Goal: Information Seeking & Learning: Compare options

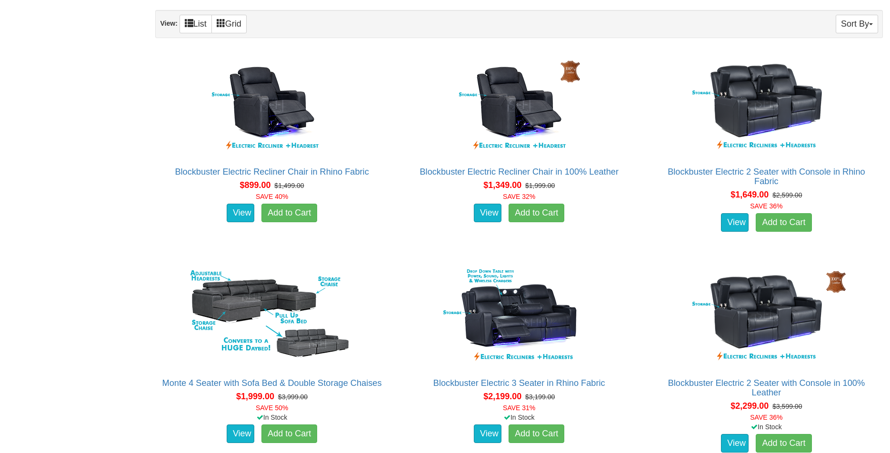
scroll to position [729, 0]
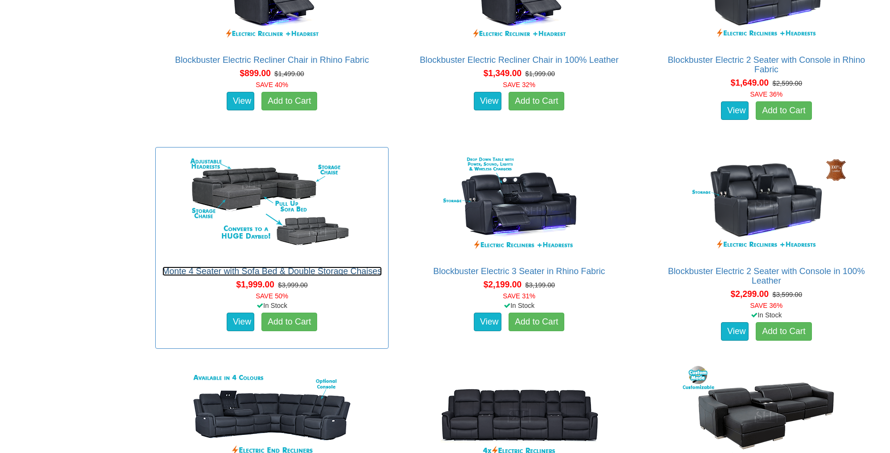
click at [318, 269] on link "Monte 4 Seater with Sofa Bed & Double Storage Chaises" at bounding box center [272, 272] width 220 height 10
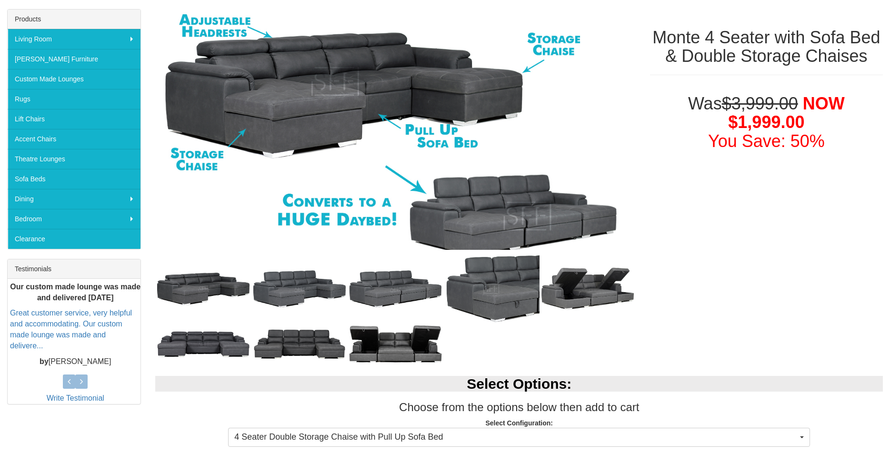
scroll to position [146, 0]
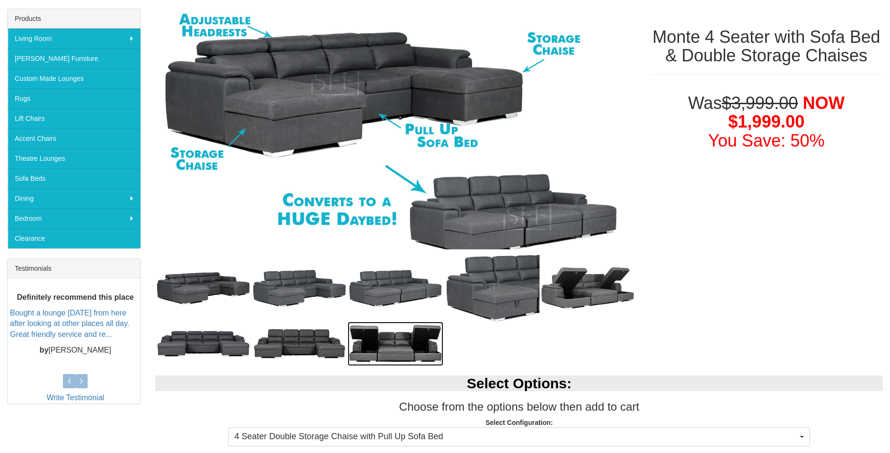
click at [416, 344] on img at bounding box center [396, 344] width 96 height 44
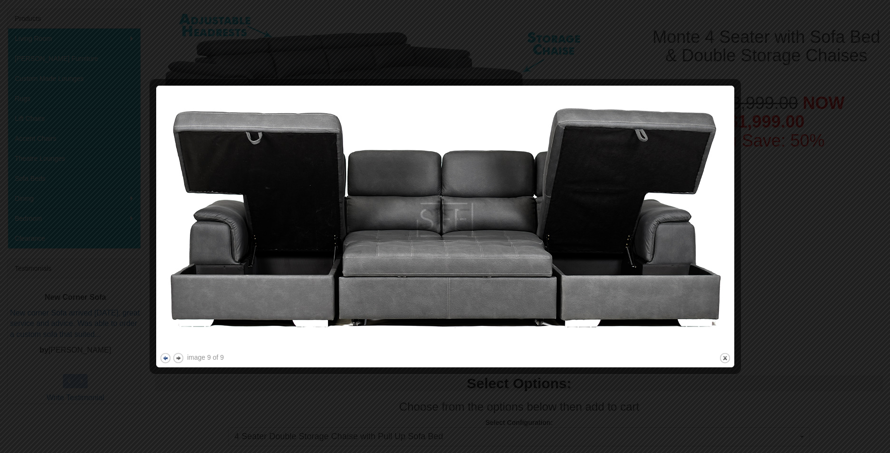
click at [166, 360] on button "previous" at bounding box center [166, 358] width 12 height 12
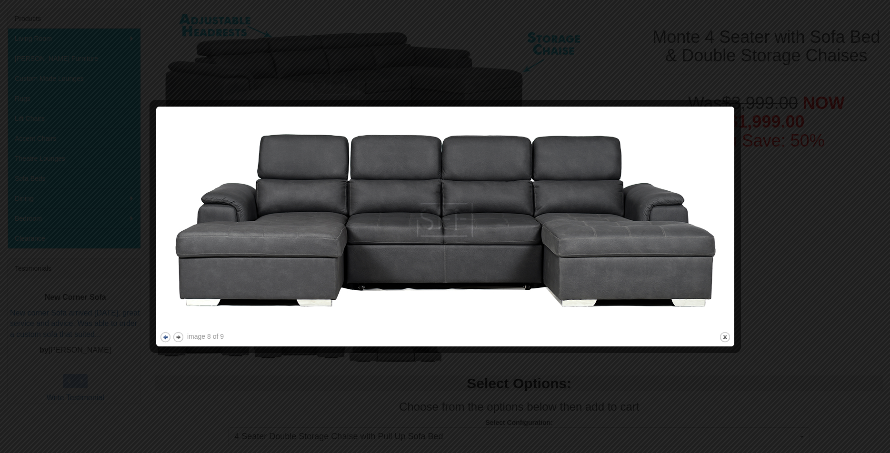
click at [166, 338] on button "previous" at bounding box center [166, 338] width 12 height 12
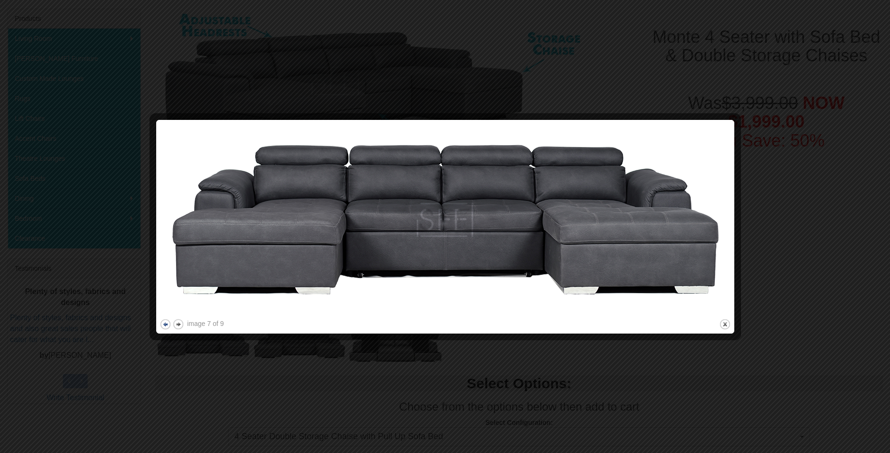
click at [165, 326] on button "previous" at bounding box center [166, 325] width 12 height 12
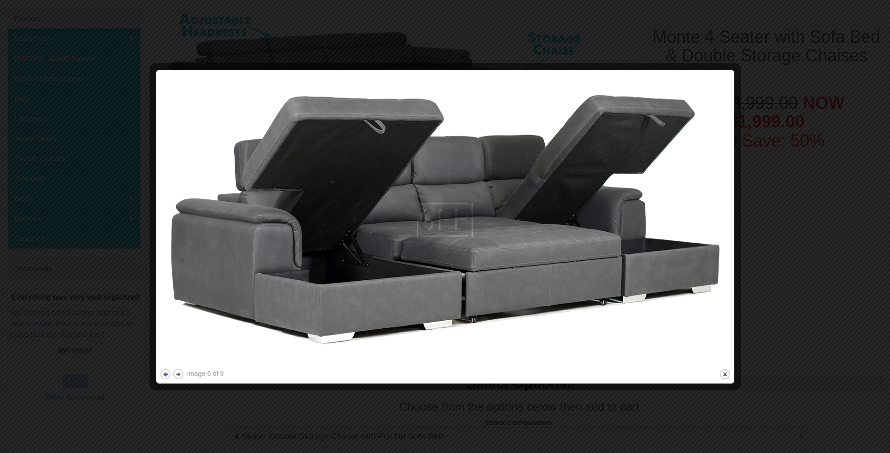
click at [165, 369] on button "previous" at bounding box center [166, 375] width 12 height 12
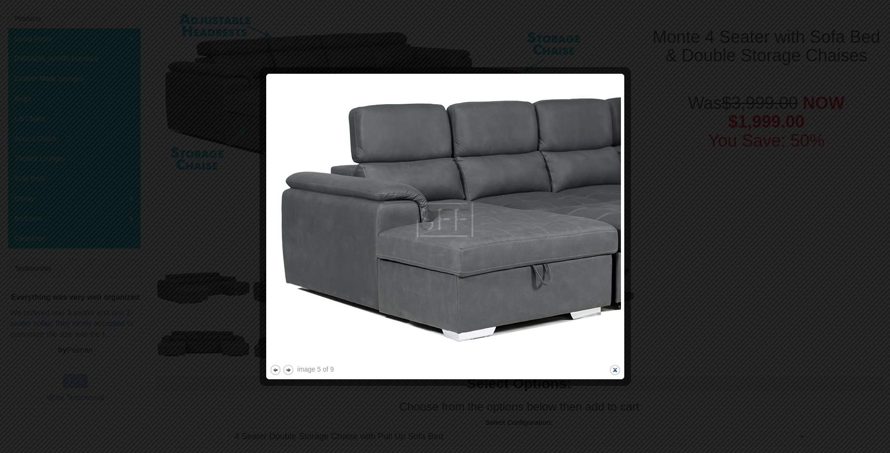
click at [618, 371] on button "close" at bounding box center [615, 370] width 12 height 12
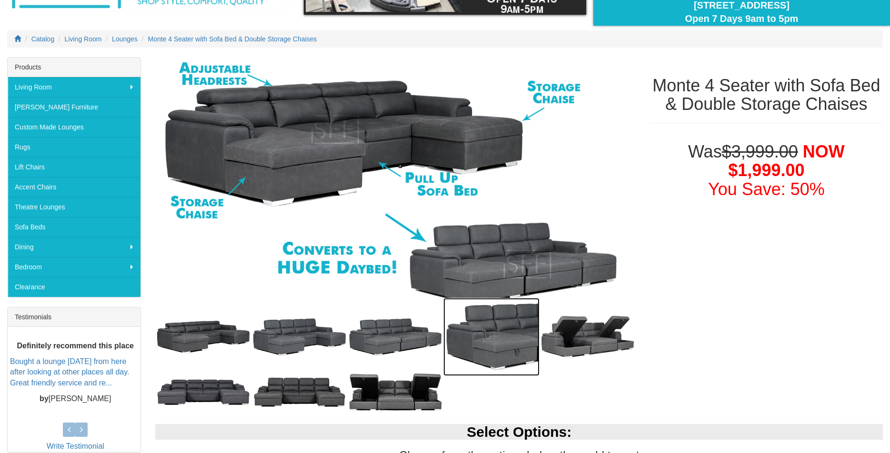
scroll to position [0, 0]
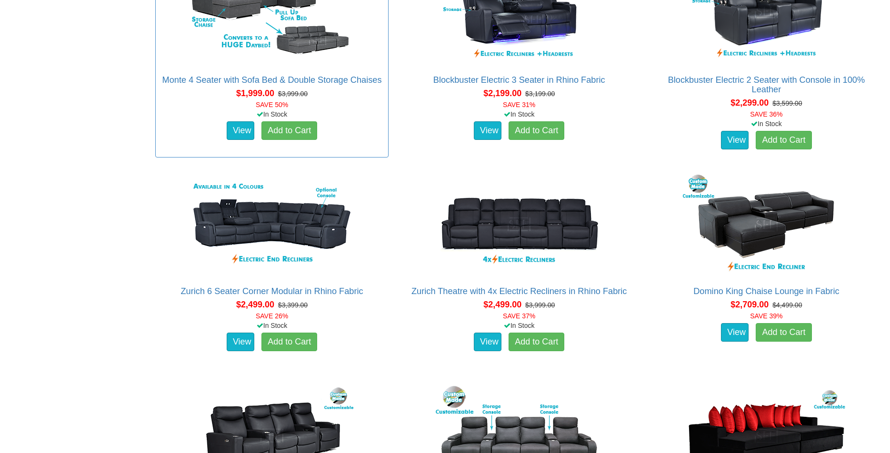
scroll to position [923, 0]
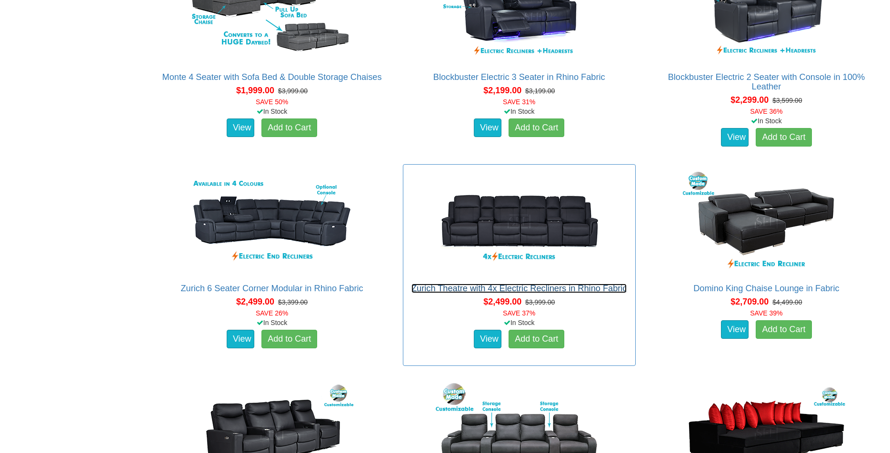
click at [447, 290] on link "Zurich Theatre with 4x Electric Recliners in Rhino Fabric" at bounding box center [520, 289] width 216 height 10
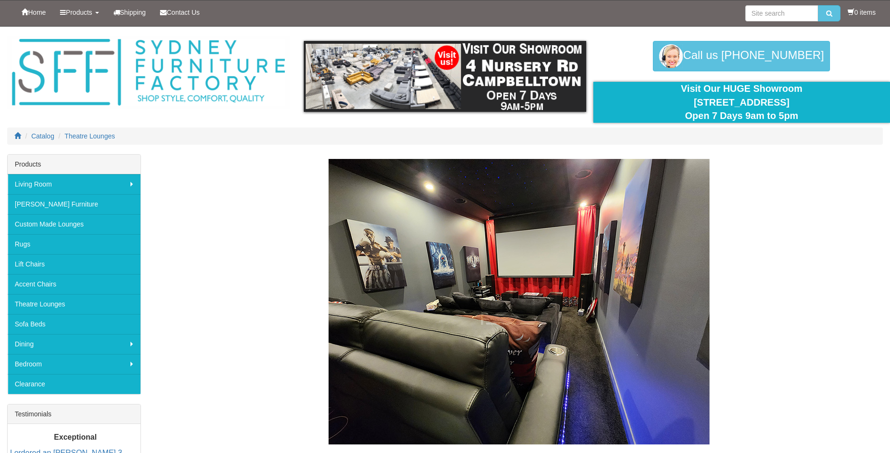
scroll to position [923, 0]
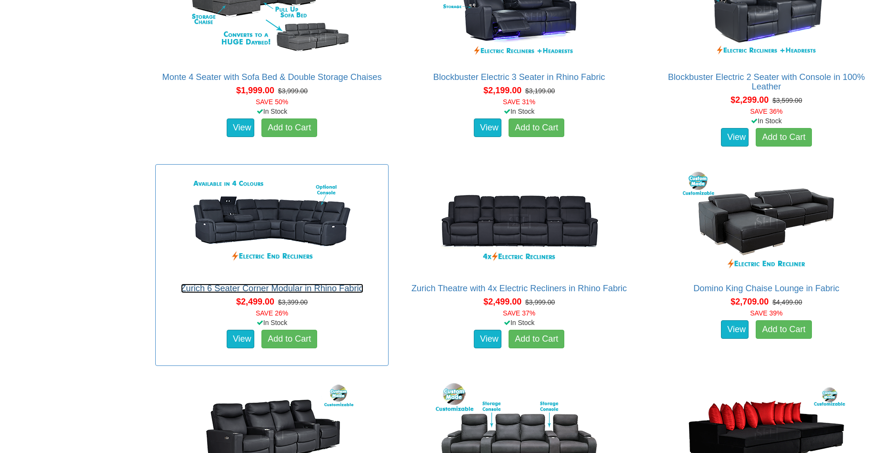
click at [263, 287] on link "Zurich 6 Seater Corner Modular in Rhino Fabric" at bounding box center [272, 289] width 182 height 10
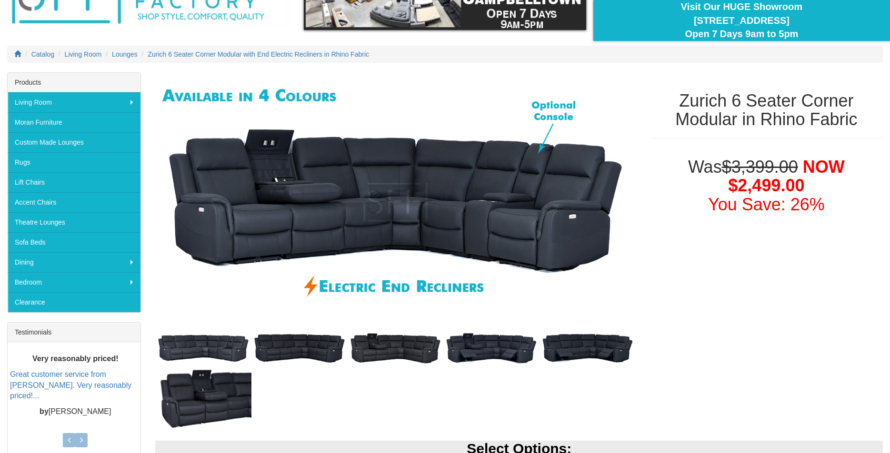
scroll to position [97, 0]
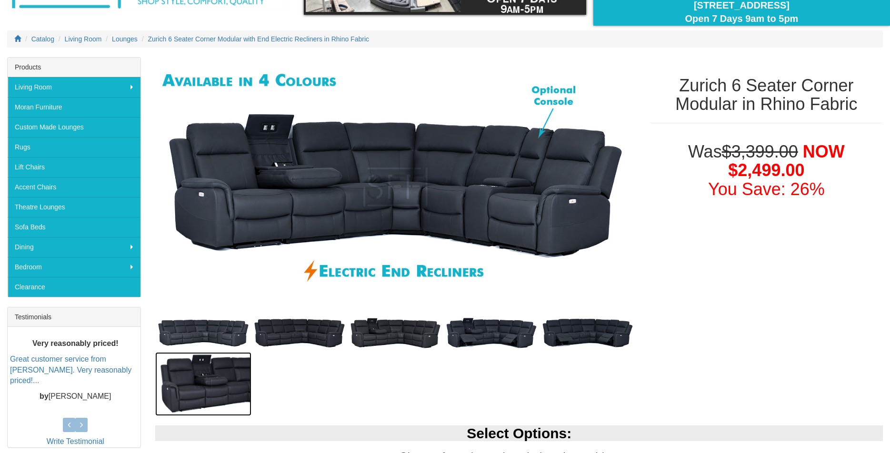
click at [192, 394] on img at bounding box center [203, 384] width 96 height 64
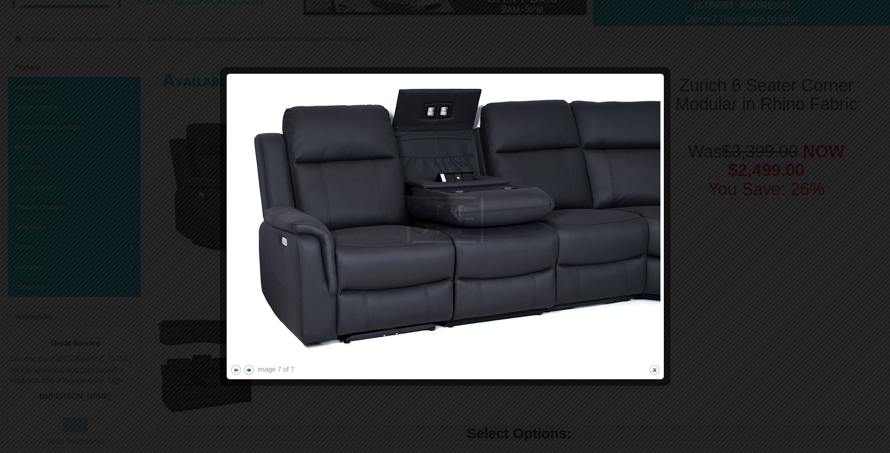
click at [250, 371] on button "next" at bounding box center [249, 370] width 12 height 12
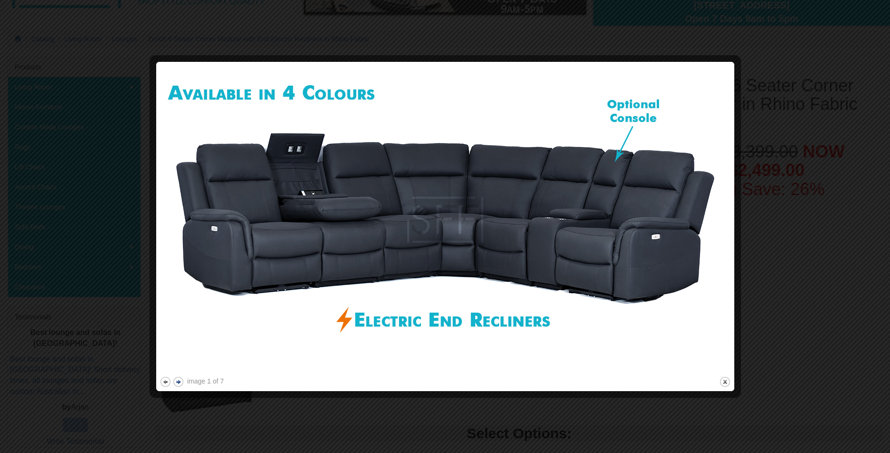
click at [181, 380] on button "next" at bounding box center [178, 382] width 12 height 12
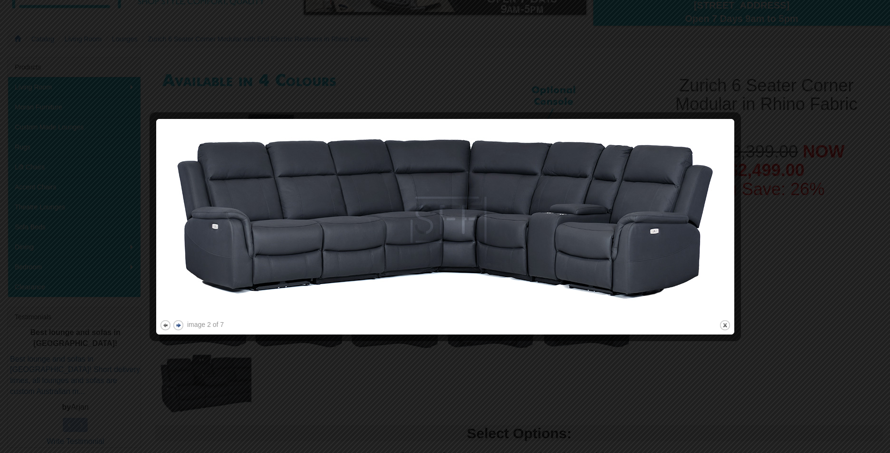
click at [177, 328] on button "next" at bounding box center [178, 326] width 12 height 12
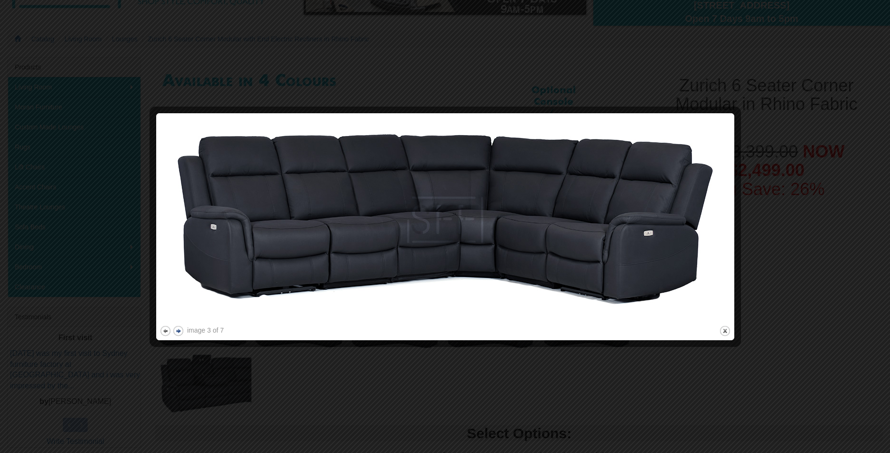
click at [177, 328] on button "next" at bounding box center [178, 331] width 12 height 12
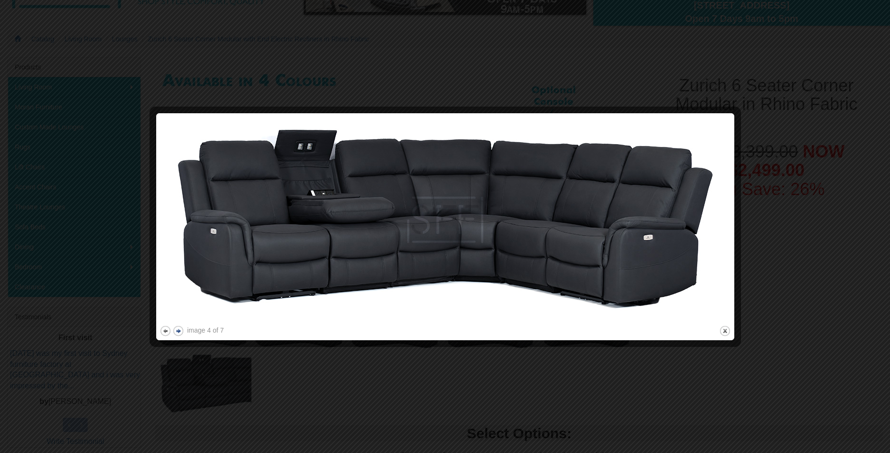
click at [177, 328] on button "next" at bounding box center [178, 331] width 12 height 12
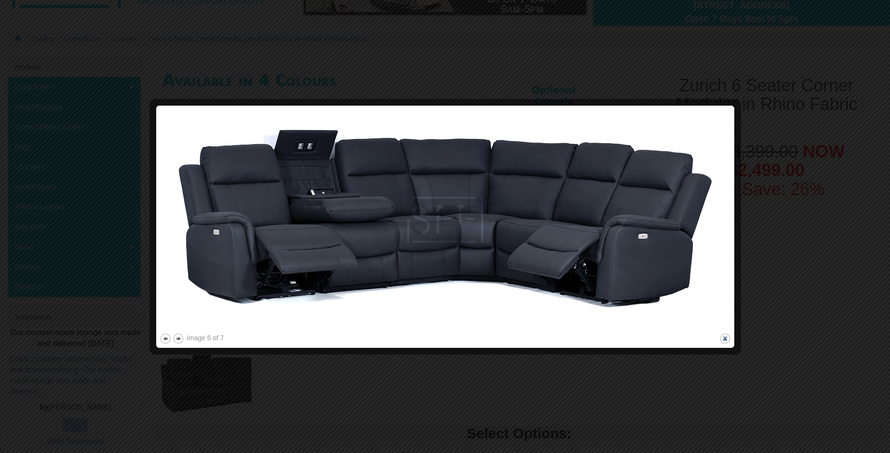
click at [727, 340] on button "close" at bounding box center [725, 339] width 12 height 12
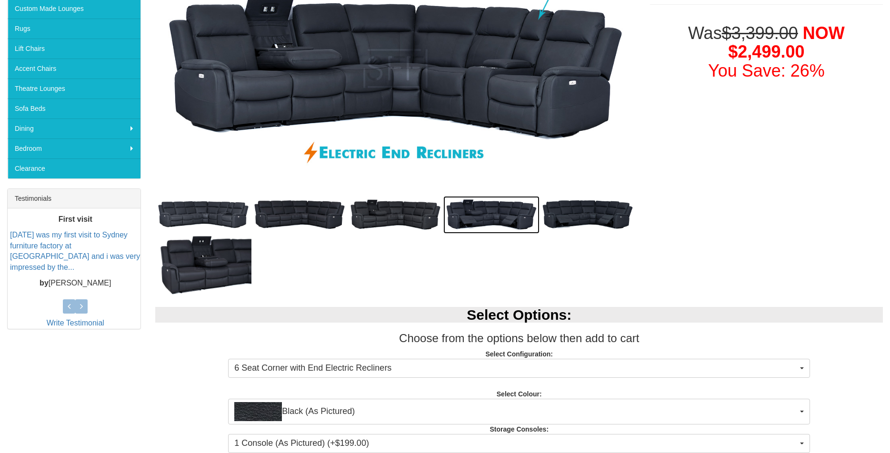
scroll to position [146, 0]
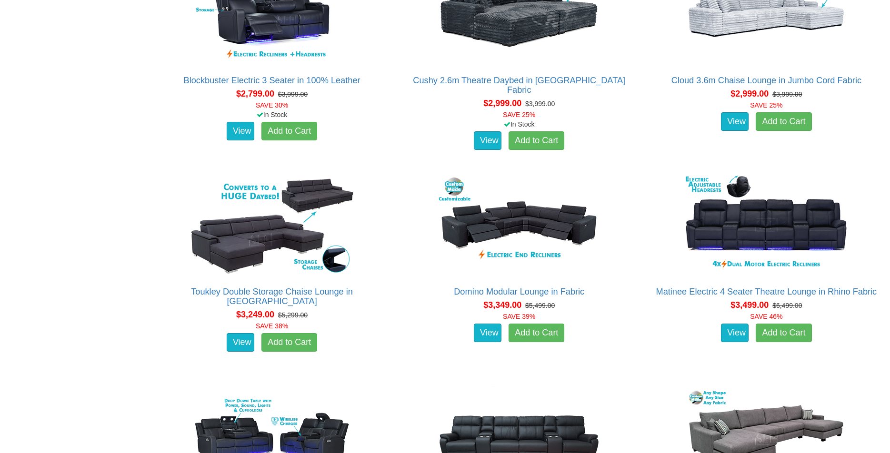
scroll to position [1555, 0]
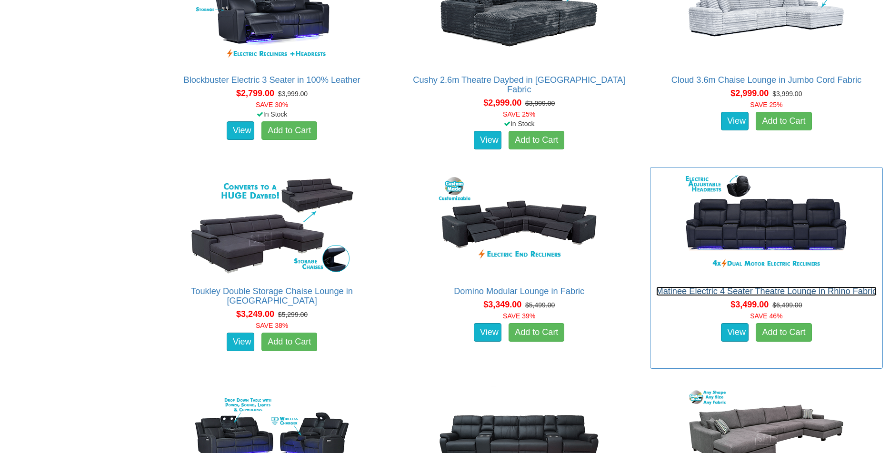
click at [706, 295] on link "Matinee Electric 4 Seater Theatre Lounge in Rhino Fabric" at bounding box center [766, 292] width 221 height 10
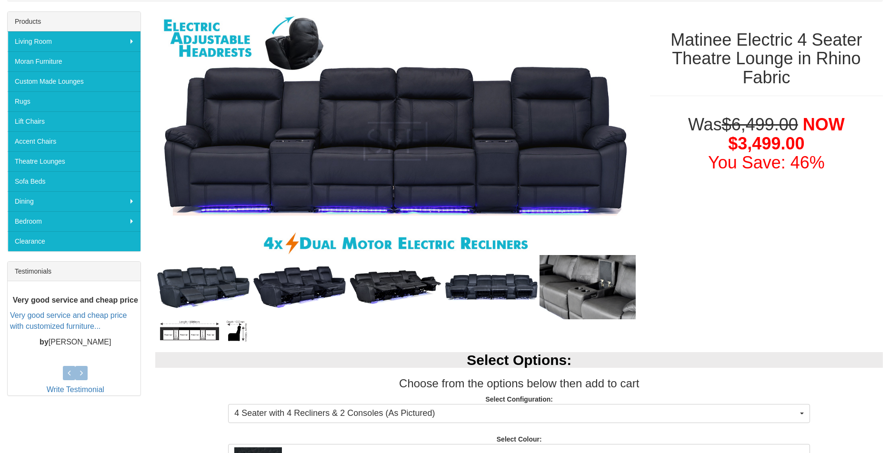
scroll to position [146, 0]
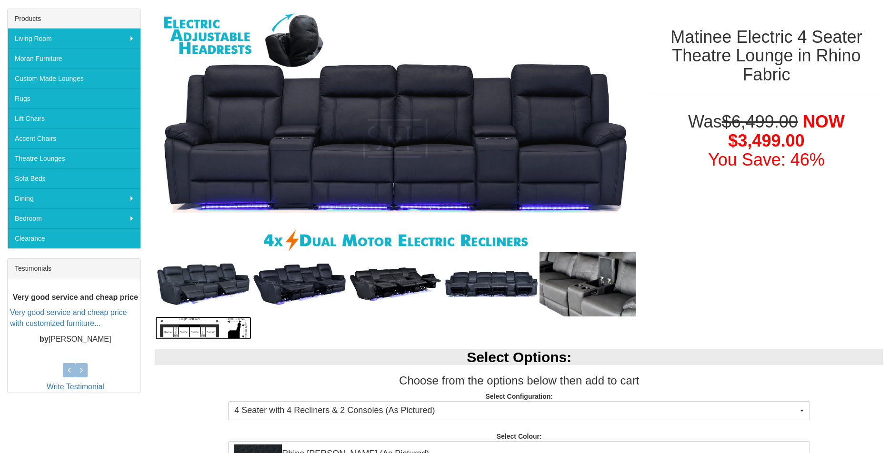
click at [196, 329] on img at bounding box center [203, 328] width 96 height 23
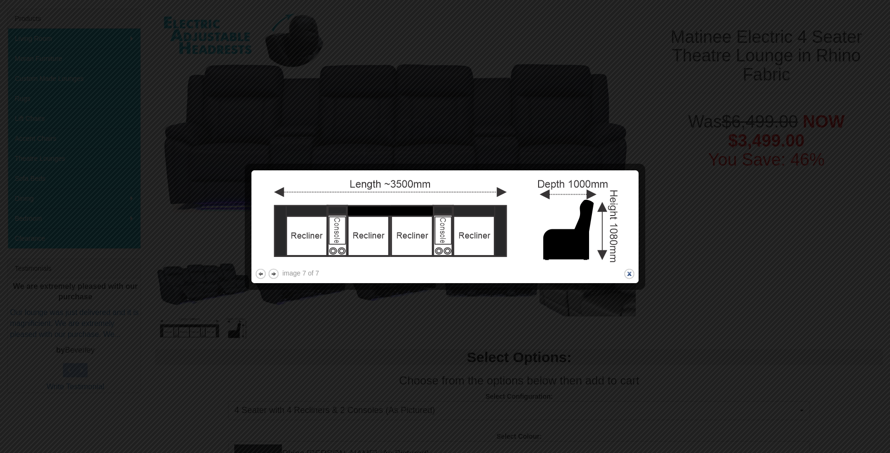
click at [625, 274] on button "close" at bounding box center [629, 274] width 12 height 12
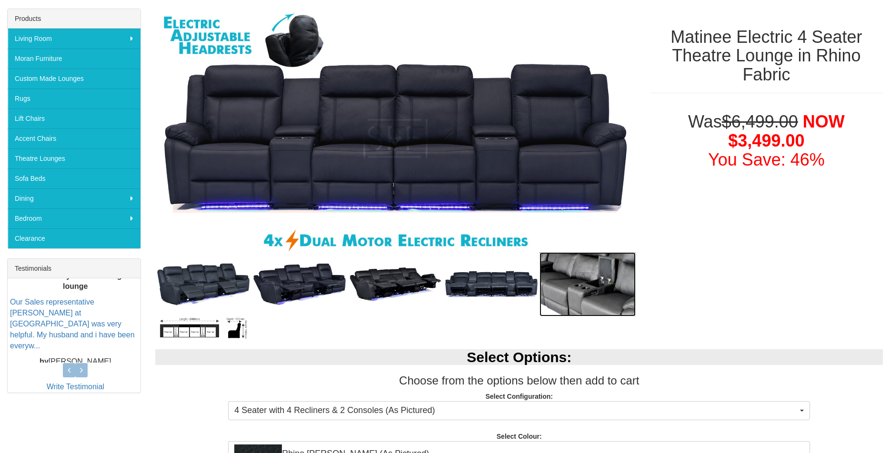
click at [593, 284] on img at bounding box center [588, 284] width 96 height 64
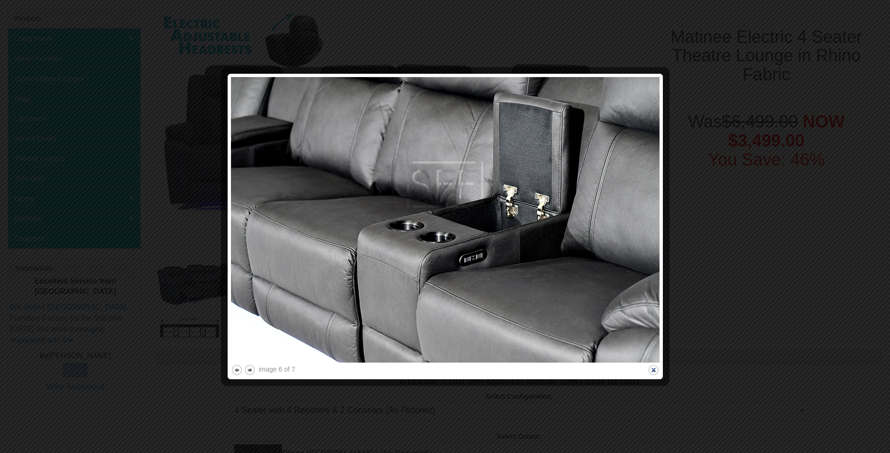
click at [651, 372] on button "close" at bounding box center [654, 370] width 12 height 12
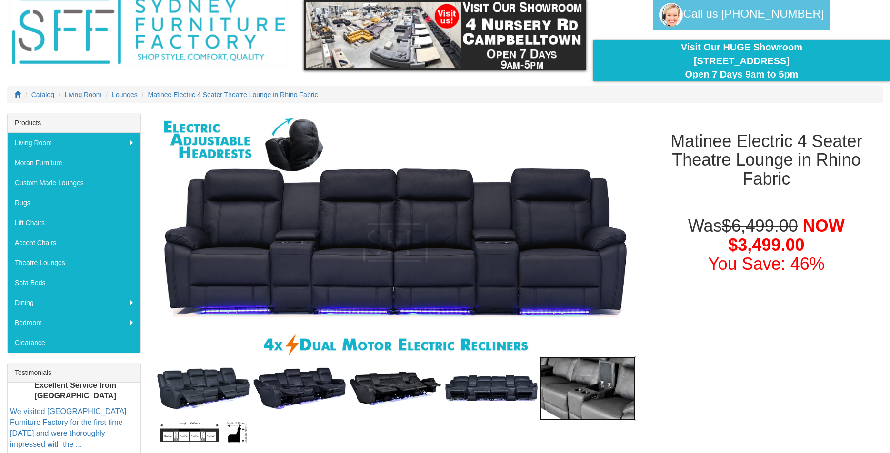
scroll to position [0, 0]
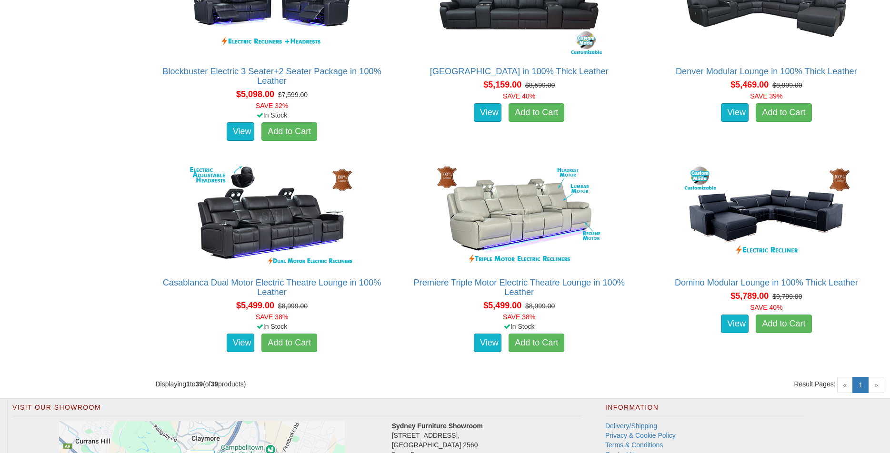
scroll to position [3179, 0]
